Goal: Task Accomplishment & Management: Manage account settings

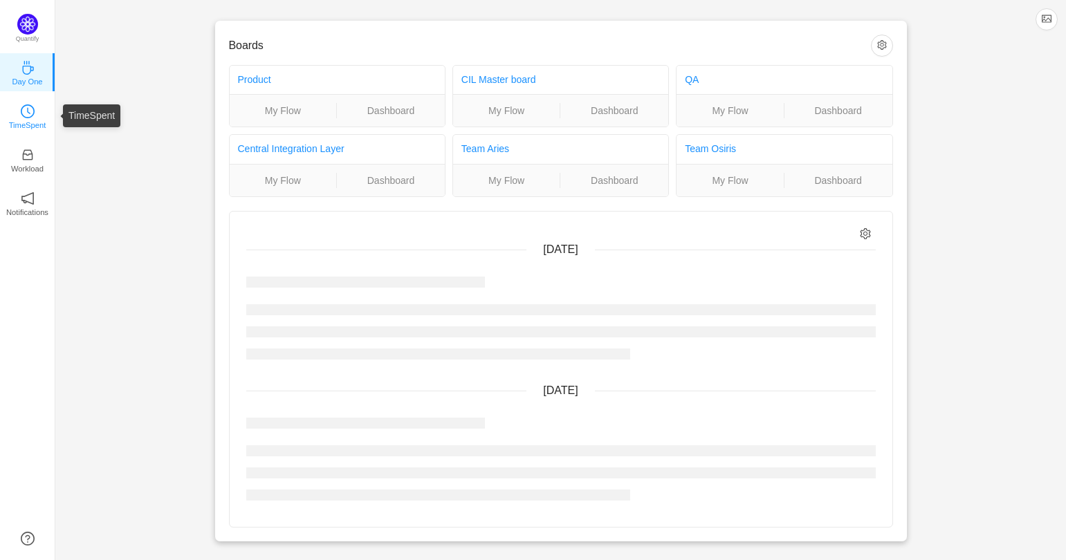
click at [22, 122] on p "TimeSpent" at bounding box center [27, 125] width 37 height 12
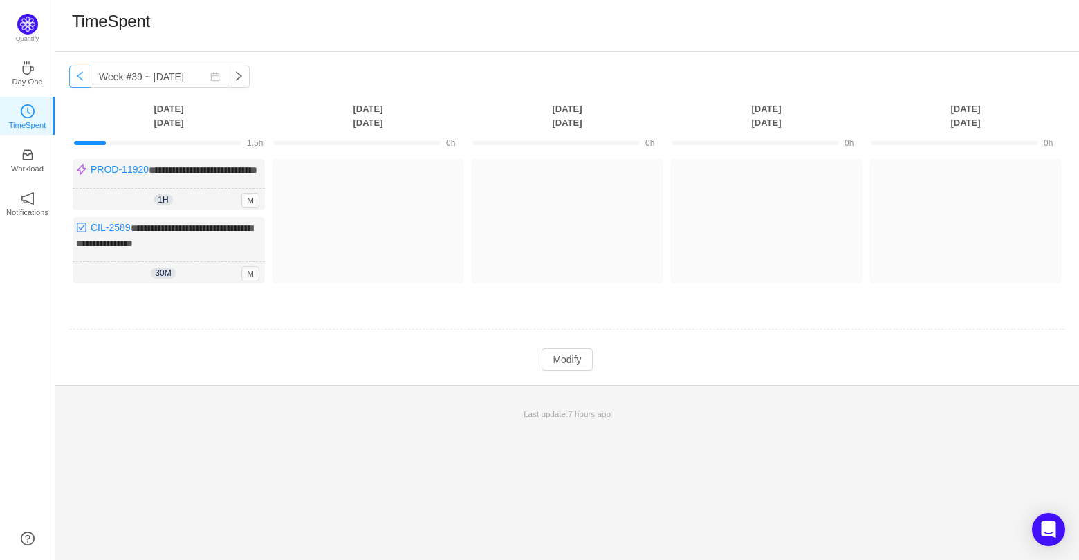
click at [85, 71] on button "button" at bounding box center [80, 77] width 22 height 22
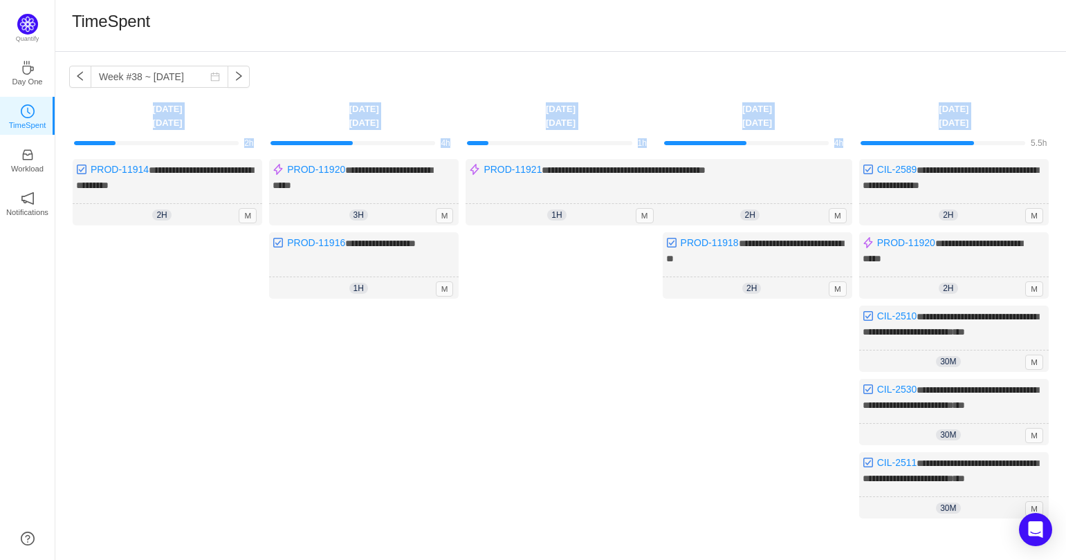
drag, startPoint x: 1027, startPoint y: 143, endPoint x: 1065, endPoint y: 143, distance: 38.7
click at [1065, 143] on div "**********" at bounding box center [560, 346] width 1011 height 589
click at [1026, 137] on div at bounding box center [954, 142] width 187 height 12
click at [228, 77] on button "button" at bounding box center [239, 77] width 22 height 22
type input "Week #39 ~ [DATE]"
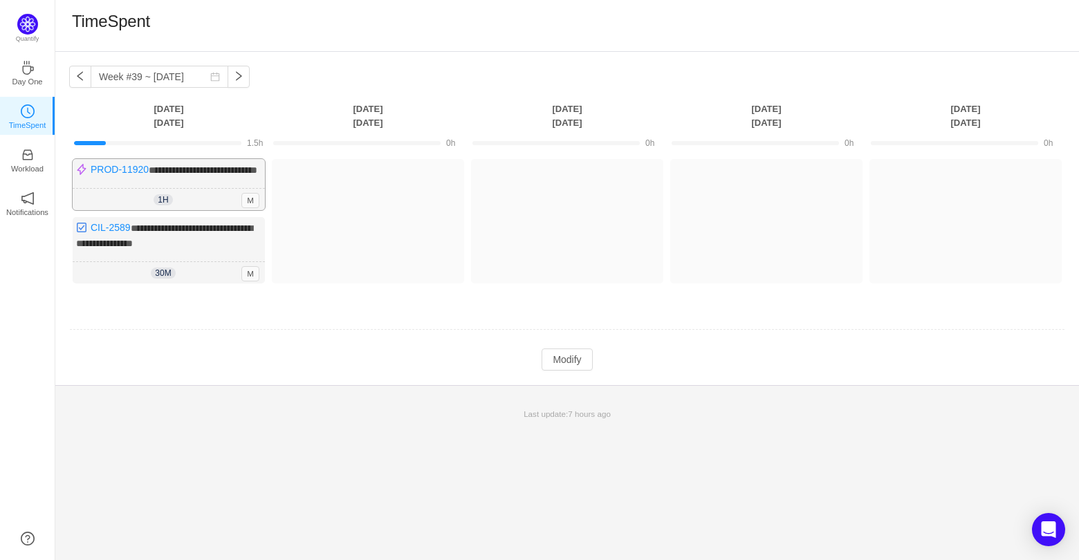
click at [174, 210] on div "1h 1h 0m M" at bounding box center [169, 200] width 192 height 22
click at [157, 205] on span "1h" at bounding box center [163, 199] width 19 height 11
click at [195, 210] on div "1h 1h 0m M" at bounding box center [169, 200] width 192 height 22
click at [163, 205] on span "1h" at bounding box center [163, 199] width 19 height 11
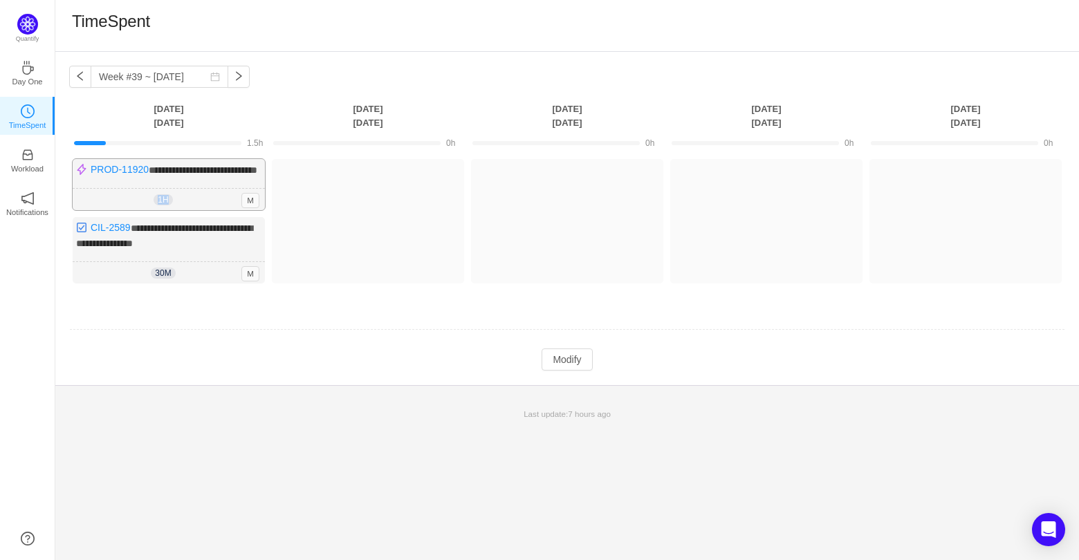
click at [163, 205] on span "1h" at bounding box center [163, 199] width 19 height 11
click at [188, 211] on div "1h 1h 0m M" at bounding box center [169, 200] width 192 height 22
